Goal: Transaction & Acquisition: Purchase product/service

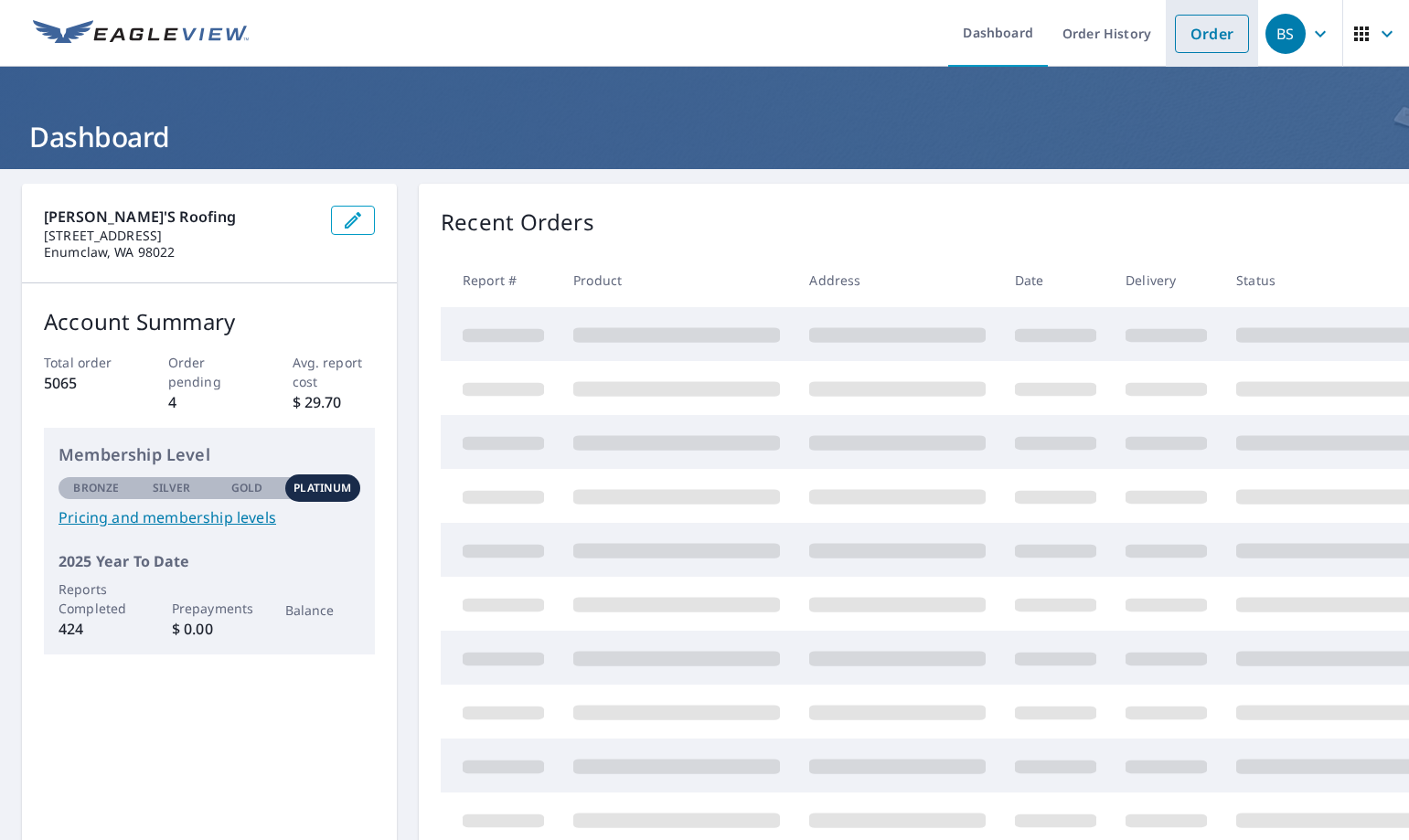
click at [1211, 43] on link "Order" at bounding box center [1212, 34] width 74 height 39
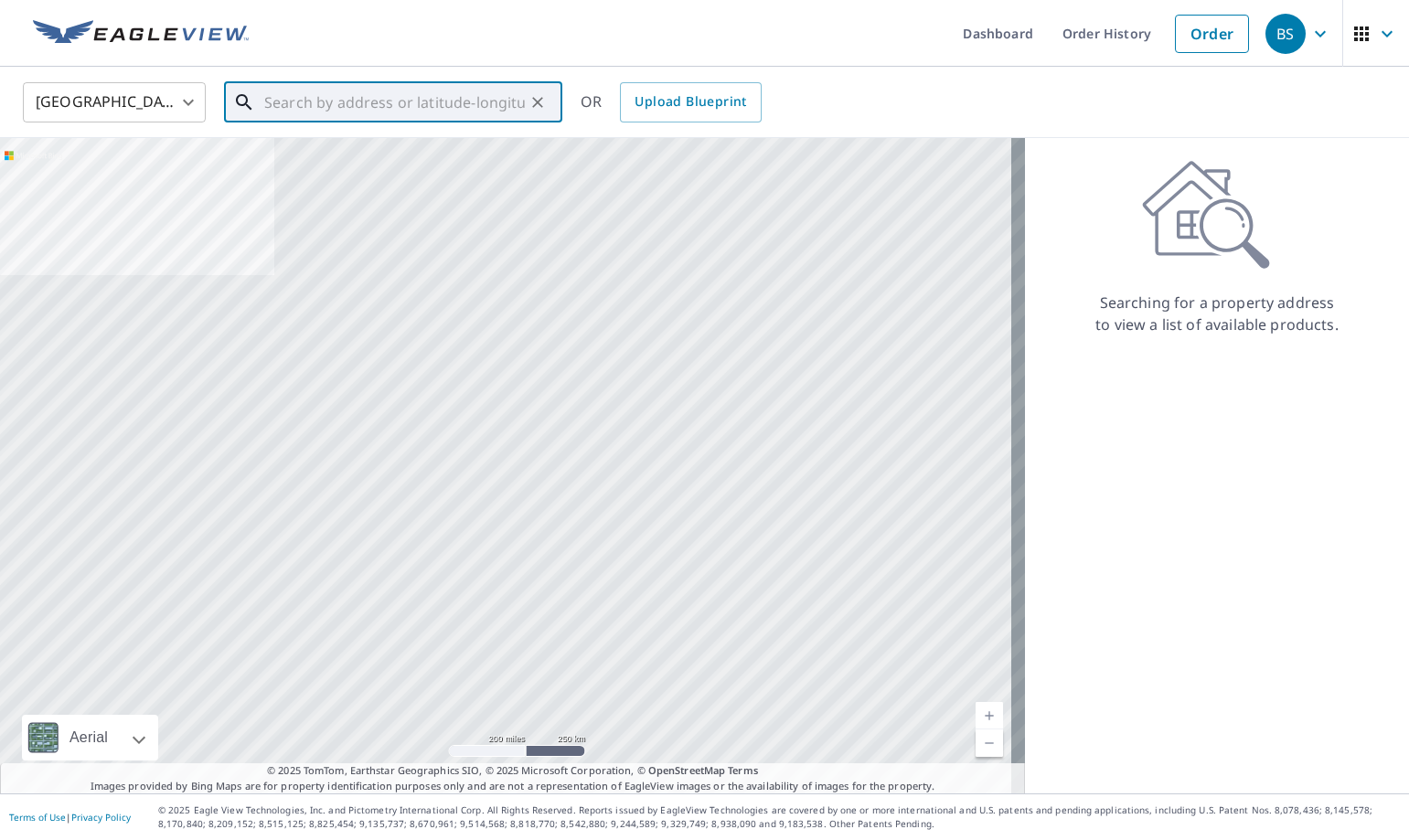
click at [372, 106] on input "text" at bounding box center [394, 103] width 261 height 51
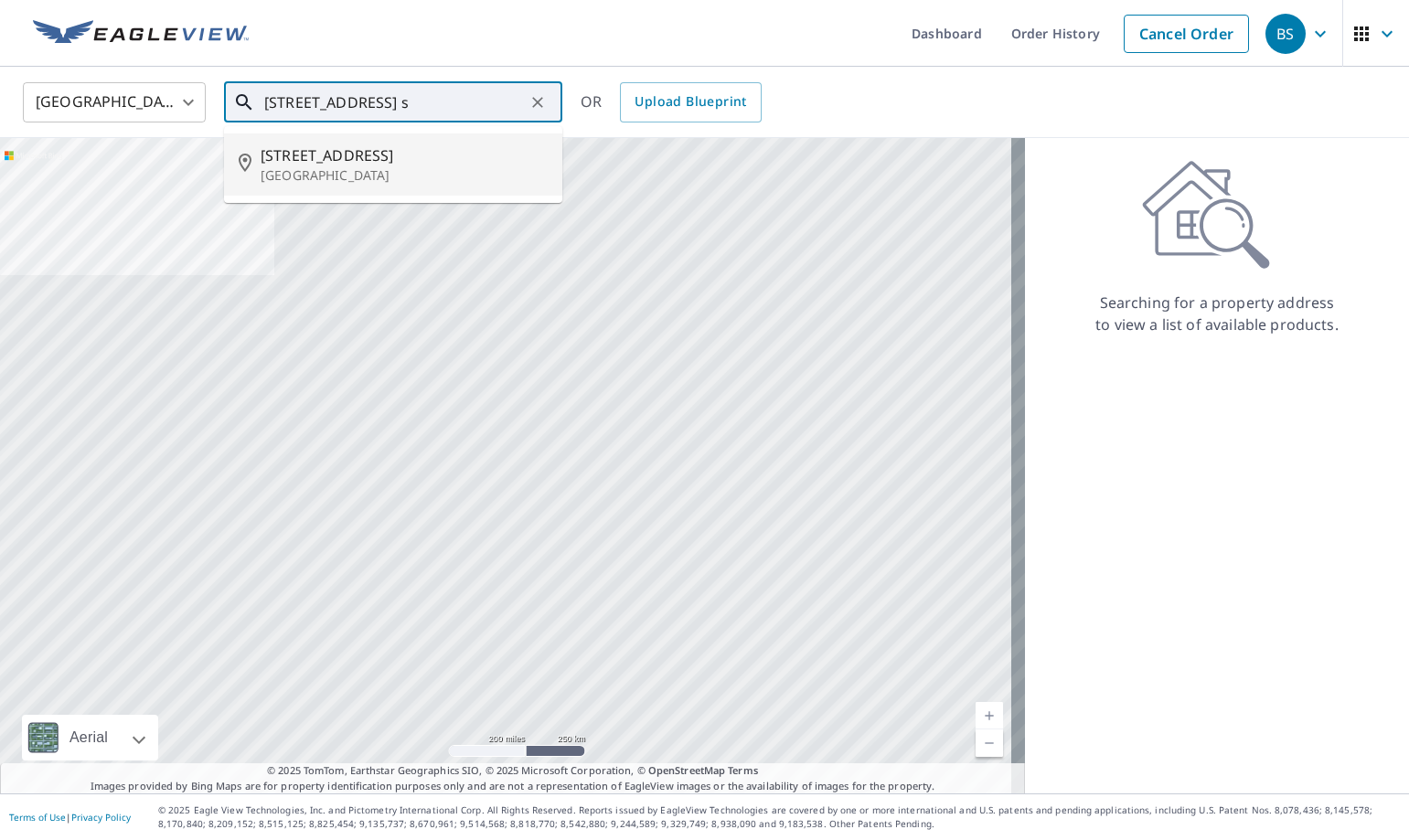
click at [339, 162] on span "[STREET_ADDRESS]" at bounding box center [404, 156] width 287 height 22
type input "[STREET_ADDRESS]"
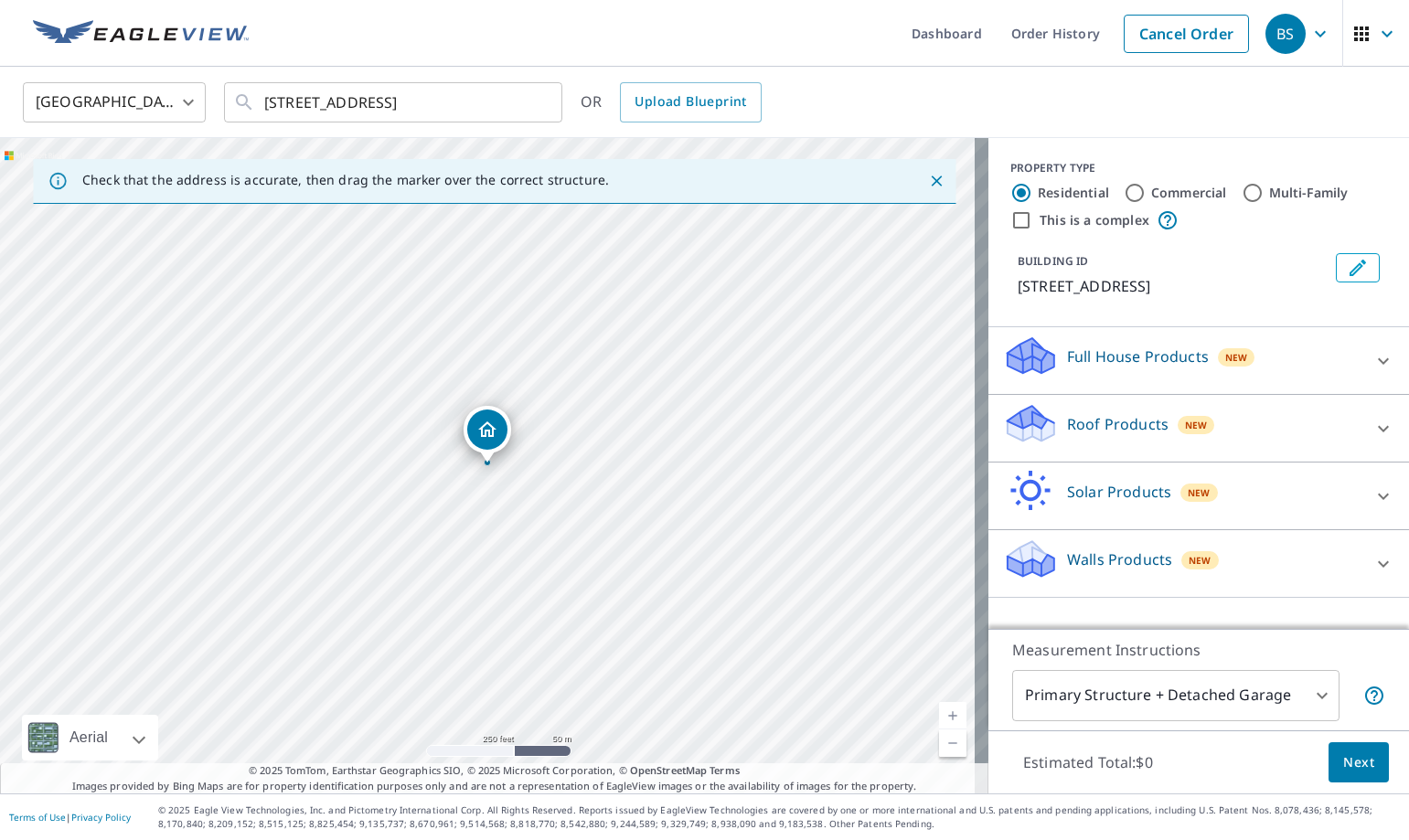
click at [939, 713] on link "Current Level 17, Zoom In" at bounding box center [953, 716] width 28 height 28
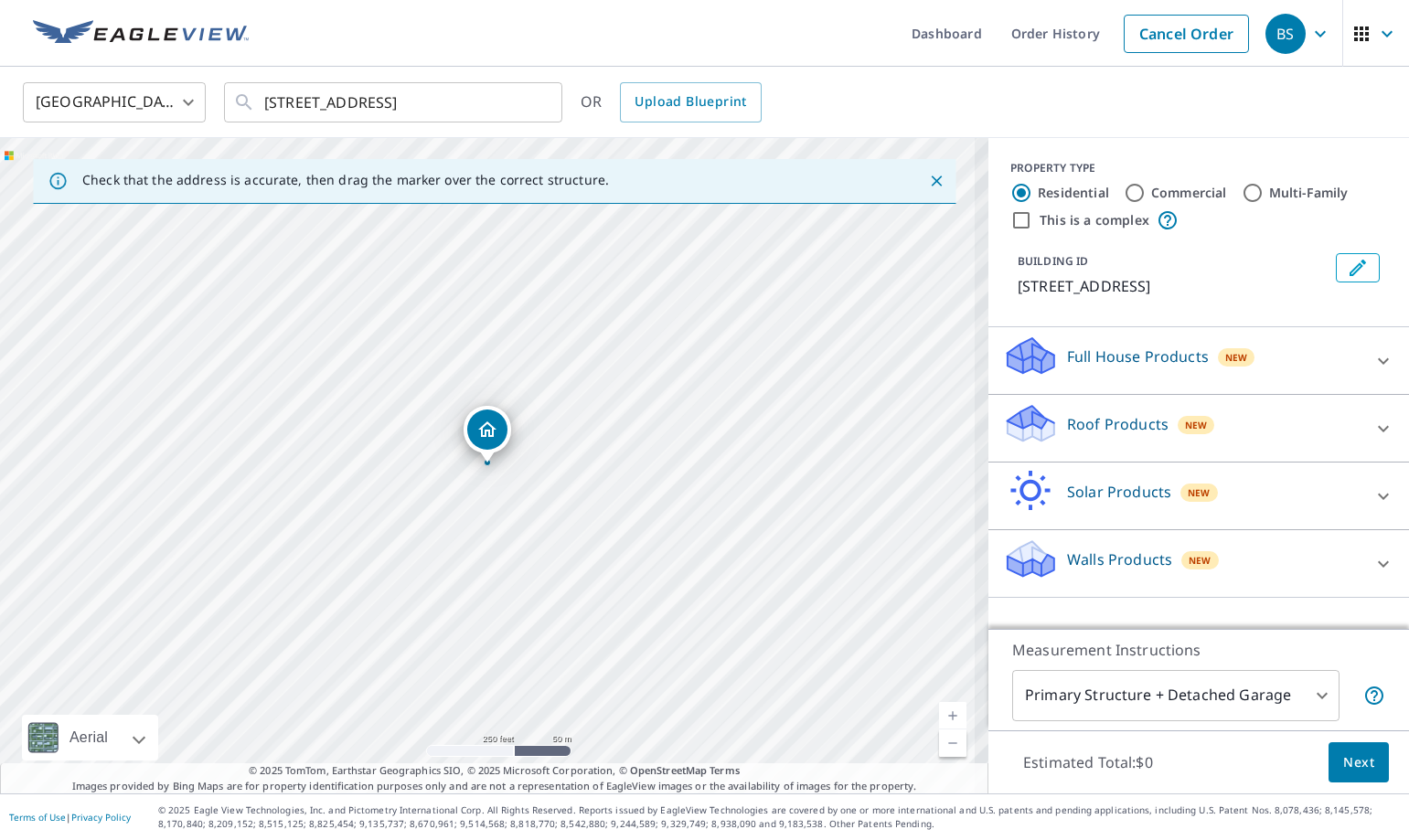
click at [939, 713] on link "Current Level 17, Zoom In" at bounding box center [953, 716] width 28 height 28
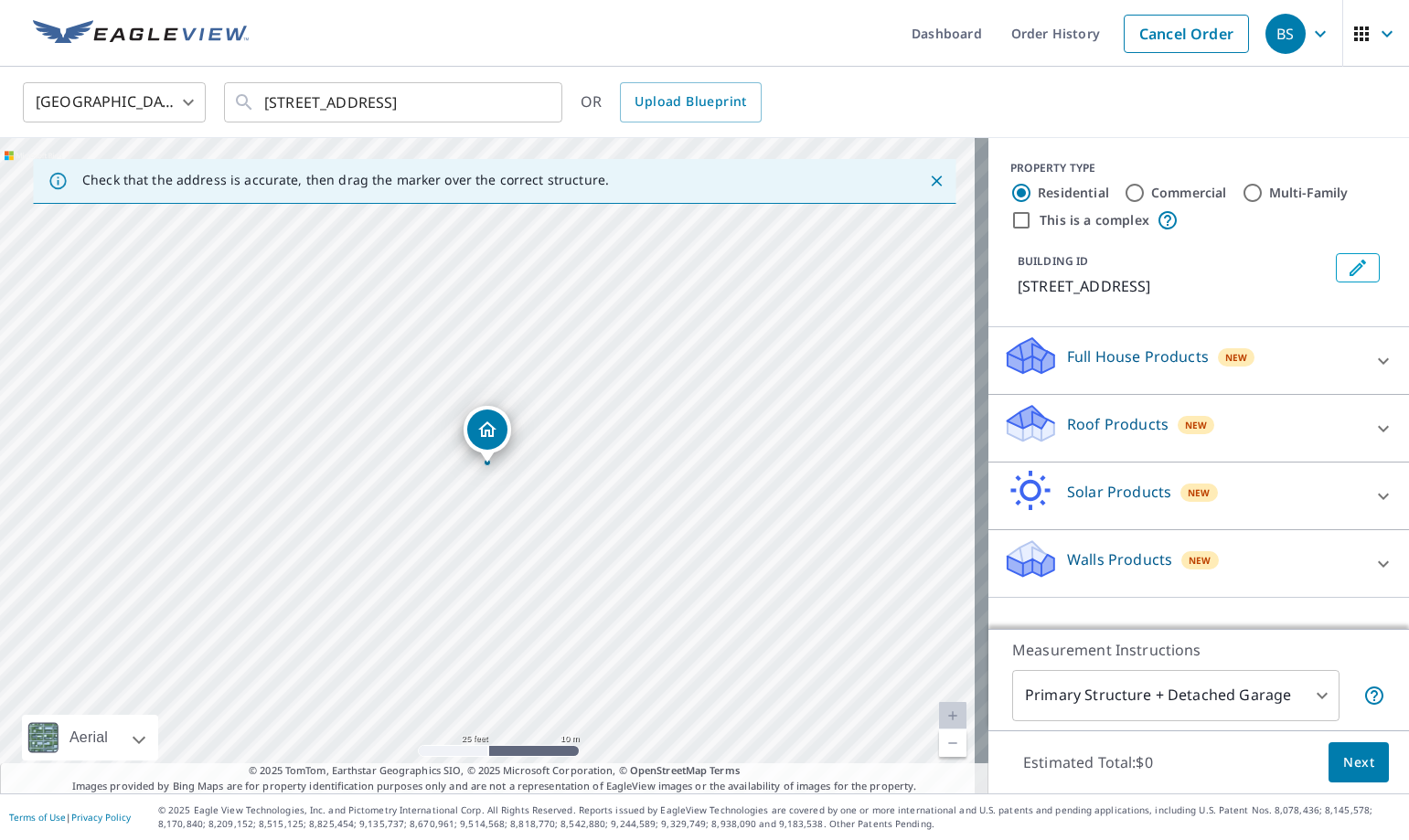
click at [939, 713] on link "Current Level 20, Zoom In Disabled" at bounding box center [953, 716] width 28 height 28
click at [1084, 441] on div "Roof Products New" at bounding box center [1182, 428] width 359 height 52
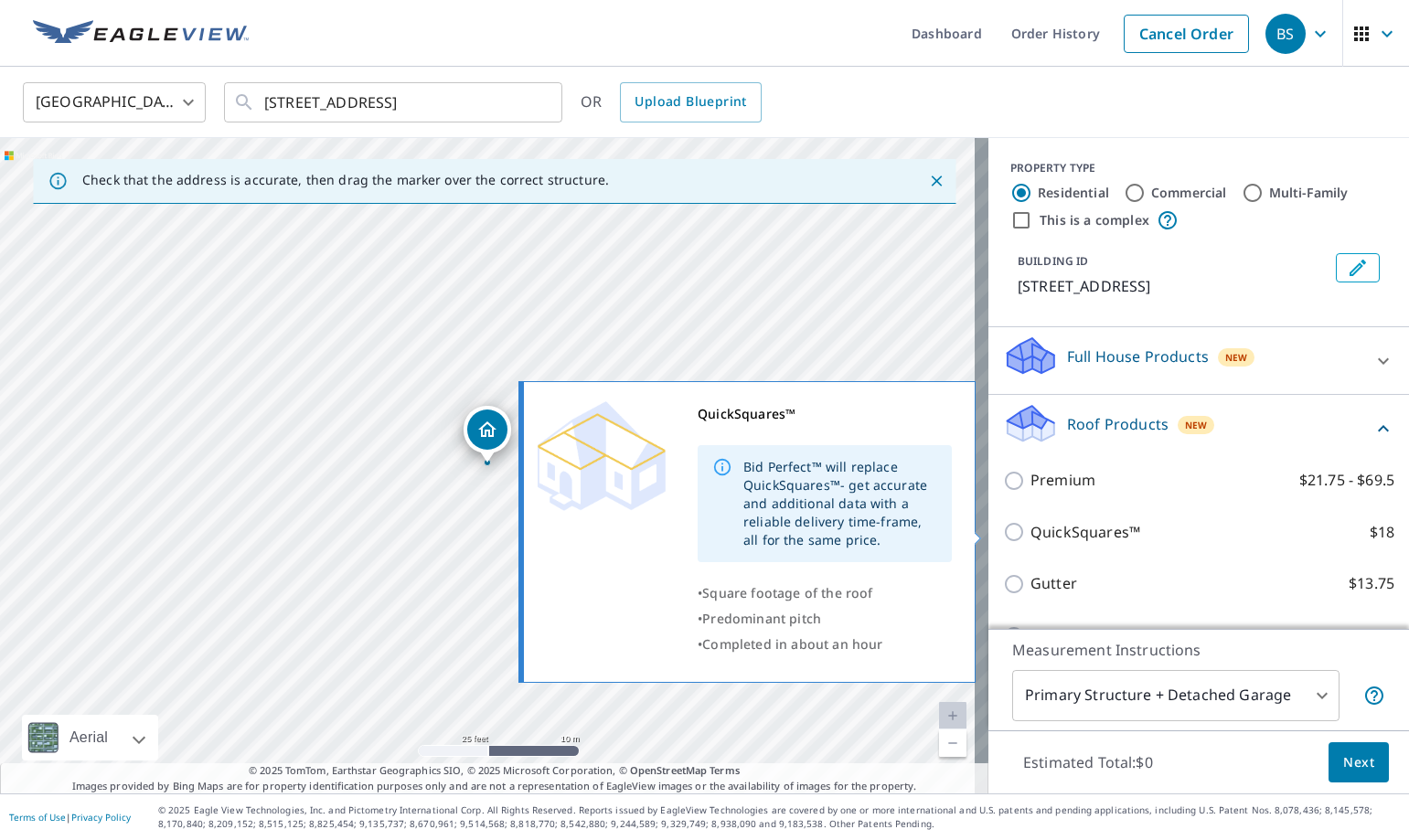
click at [1030, 536] on p "QuickSquares™" at bounding box center [1085, 532] width 110 height 23
click at [1018, 536] on input "QuickSquares™ $18" at bounding box center [1017, 532] width 28 height 22
checkbox input "true"
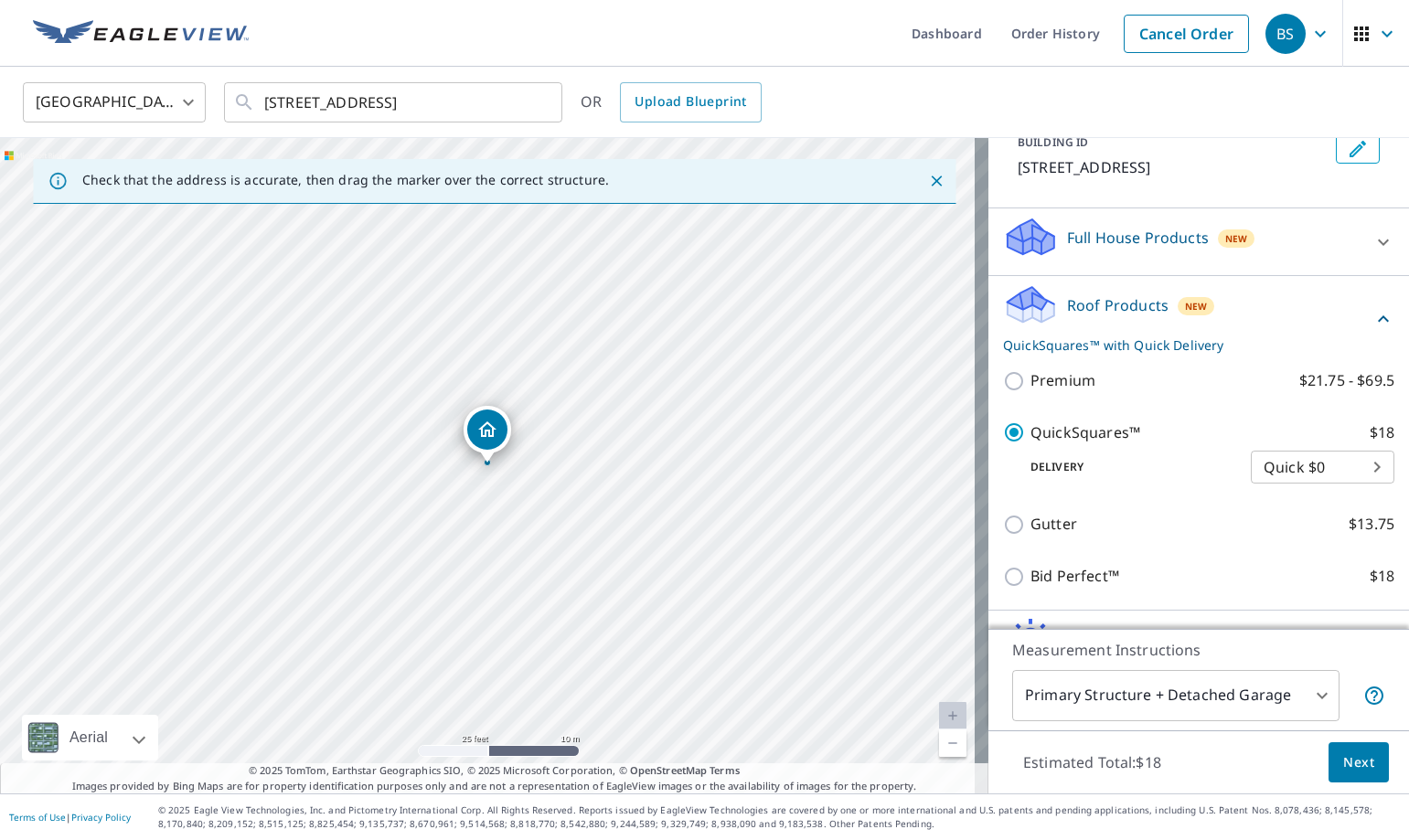
scroll to position [236, 0]
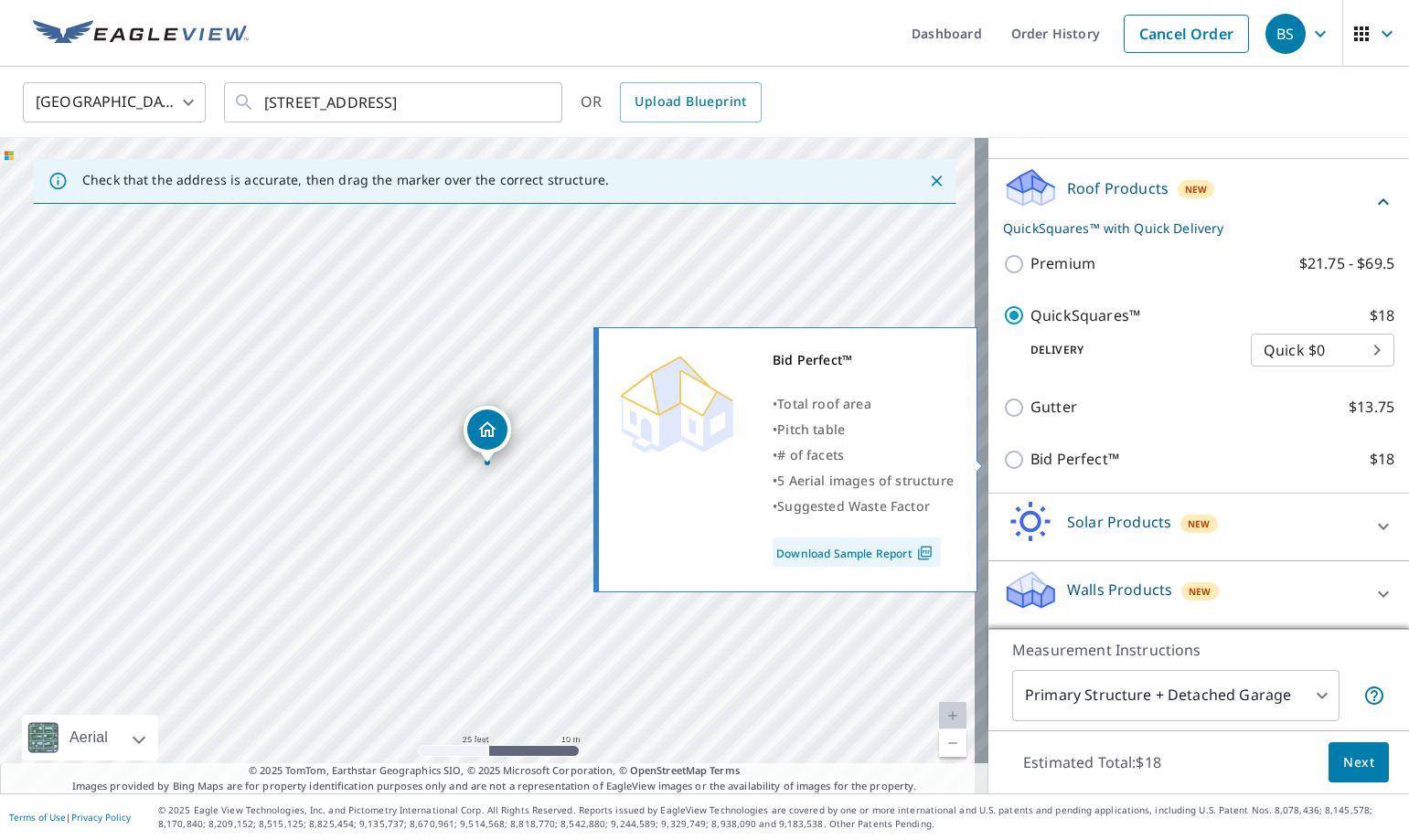
click at [1010, 463] on input "Bid Perfect™ $18" at bounding box center [1017, 459] width 28 height 22
checkbox input "true"
checkbox input "false"
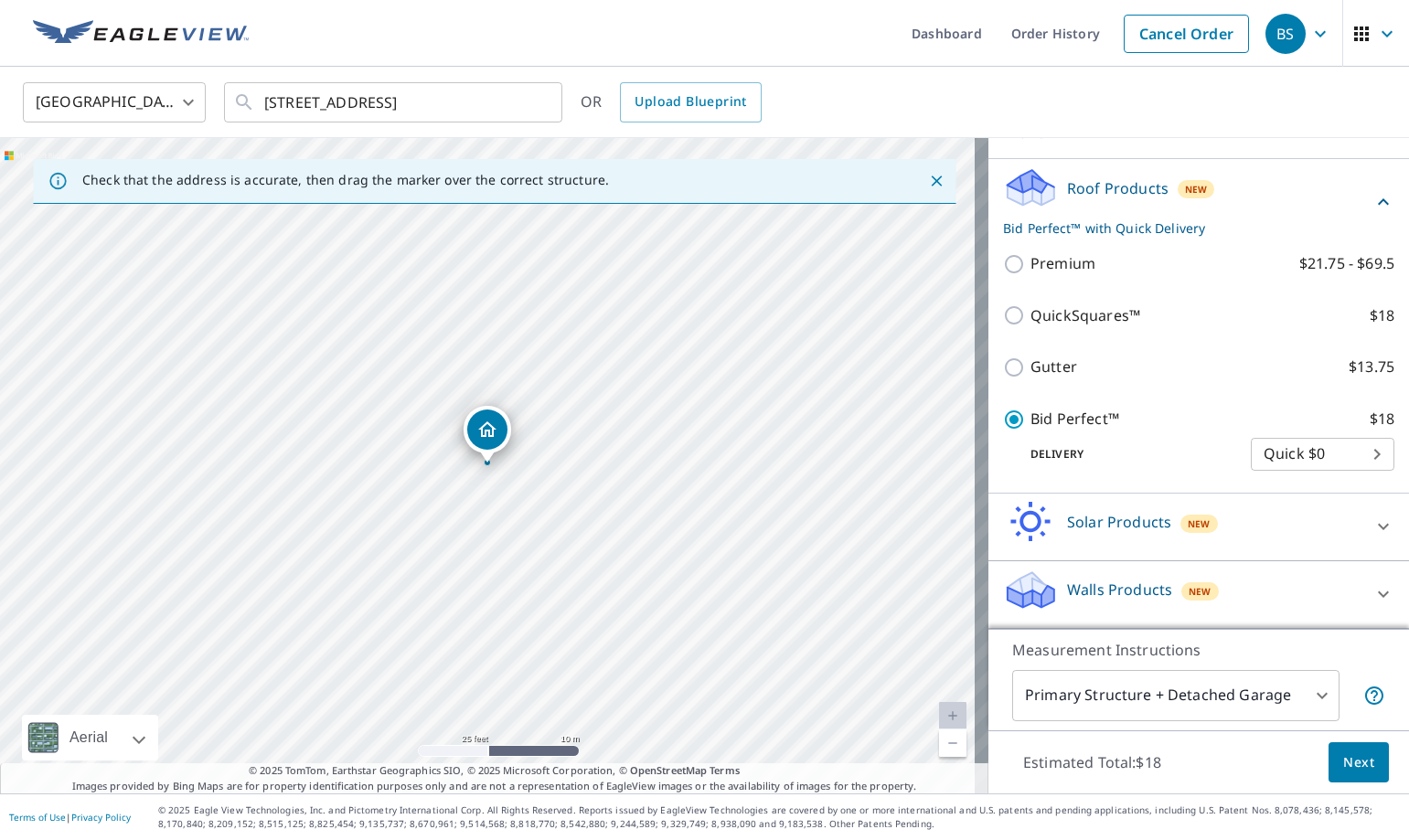
click at [1222, 691] on body "BS BS Dashboard Order History Cancel Order BS [GEOGRAPHIC_DATA] US ​ [STREET_AD…" at bounding box center [704, 420] width 1409 height 840
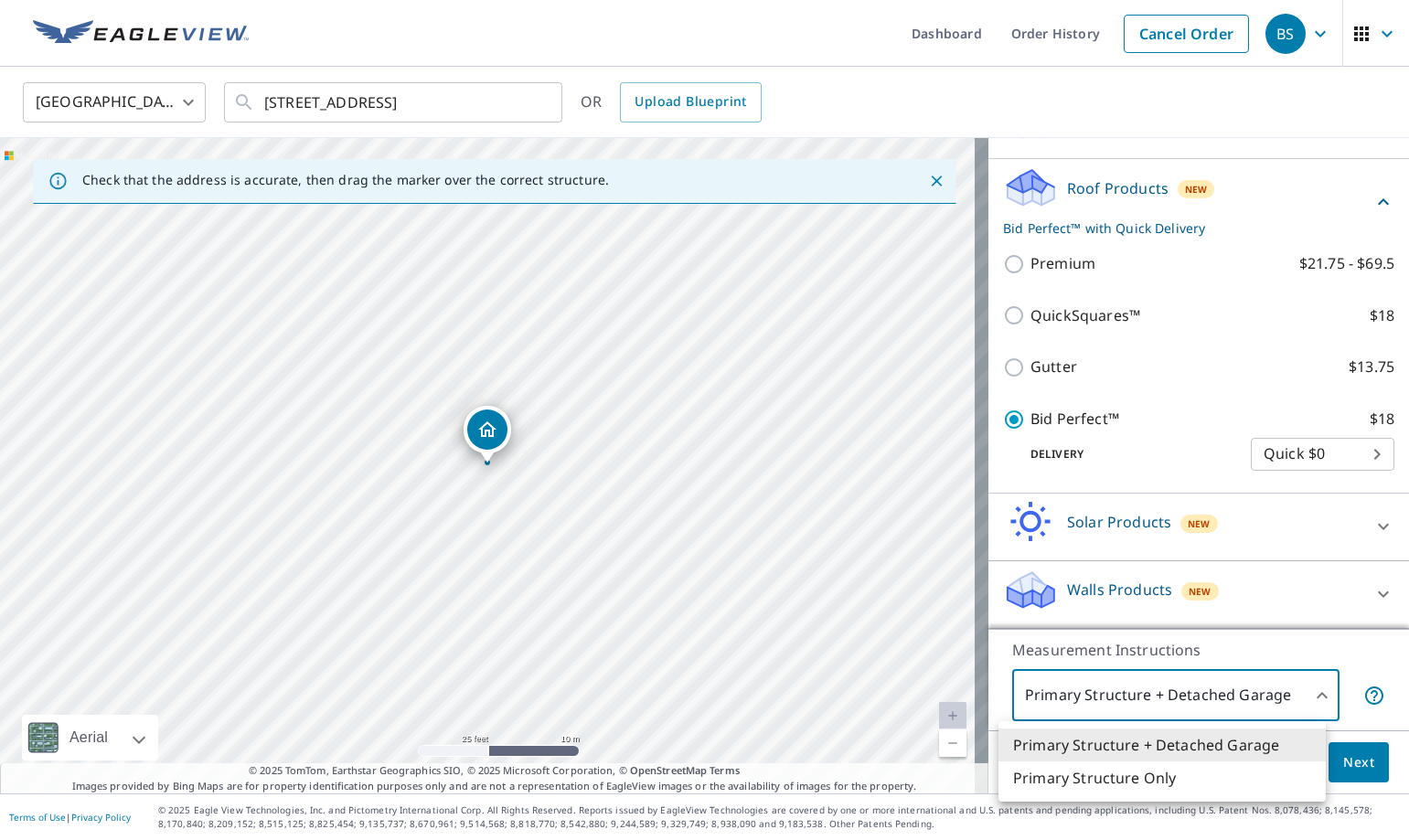
click at [1197, 778] on li "Primary Structure Only" at bounding box center [1162, 778] width 327 height 33
type input "2"
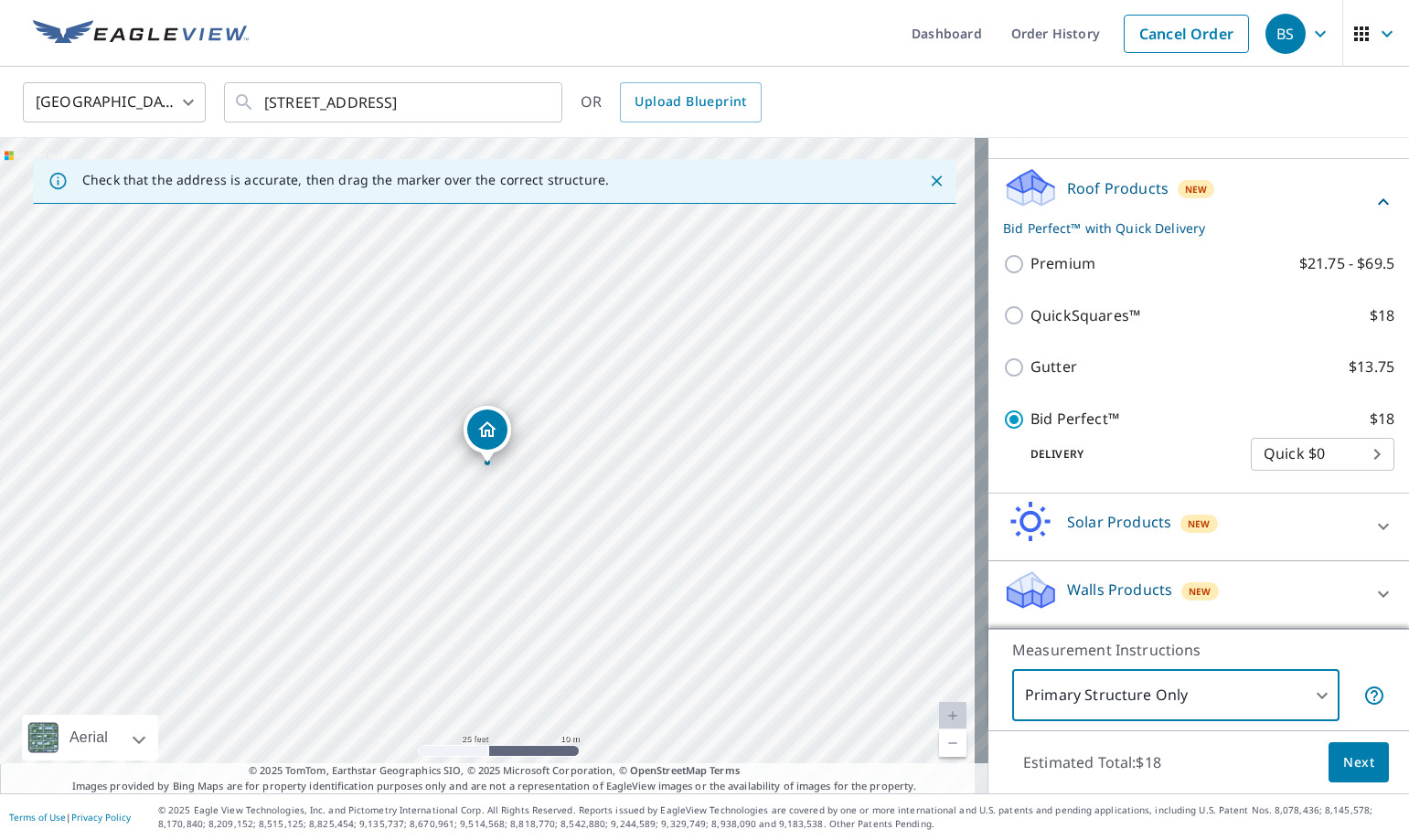
click at [1356, 763] on span "Next" at bounding box center [1359, 762] width 31 height 23
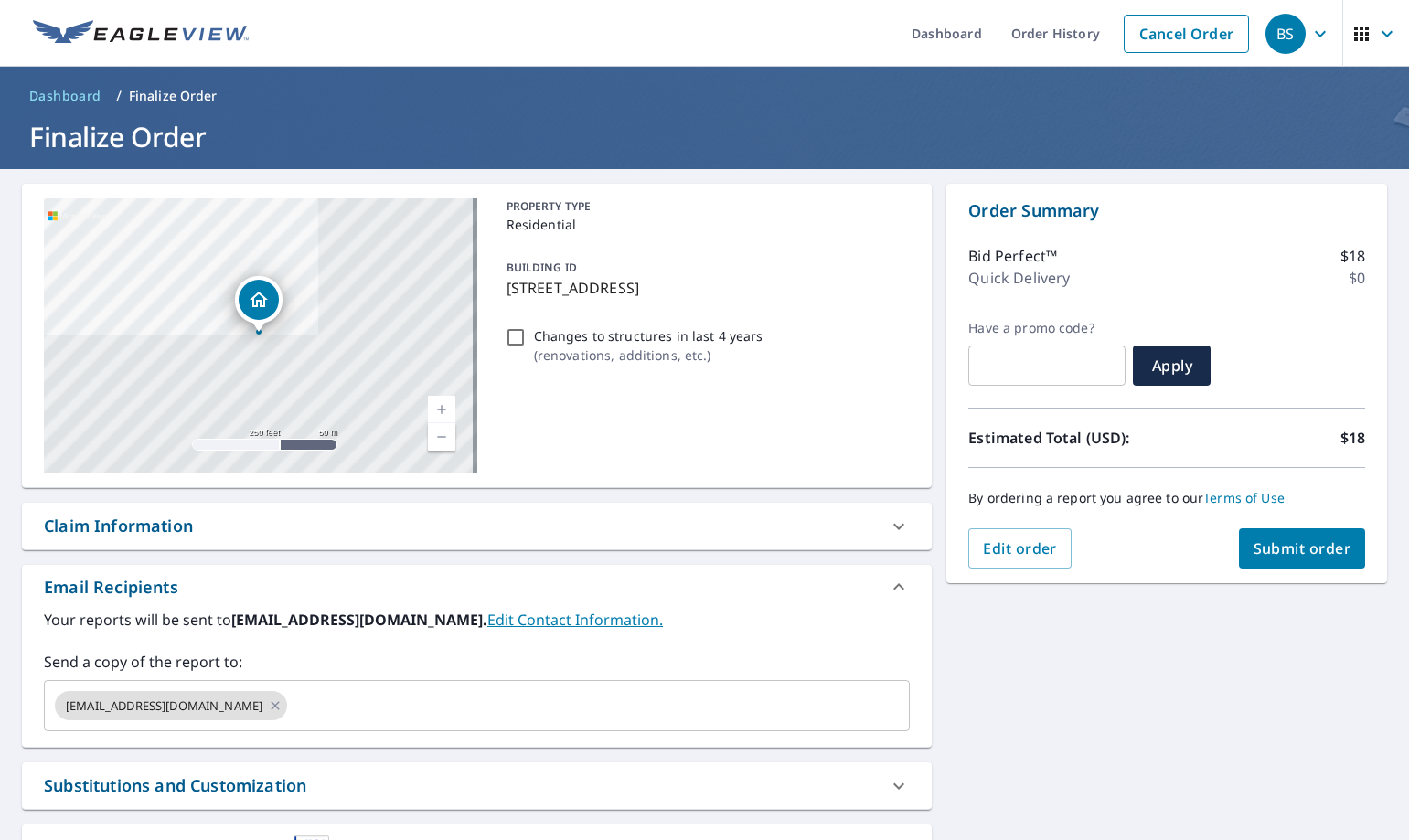
click at [1264, 537] on button "Submit order" at bounding box center [1303, 548] width 128 height 40
checkbox input "true"
